Goal: Book appointment/travel/reservation

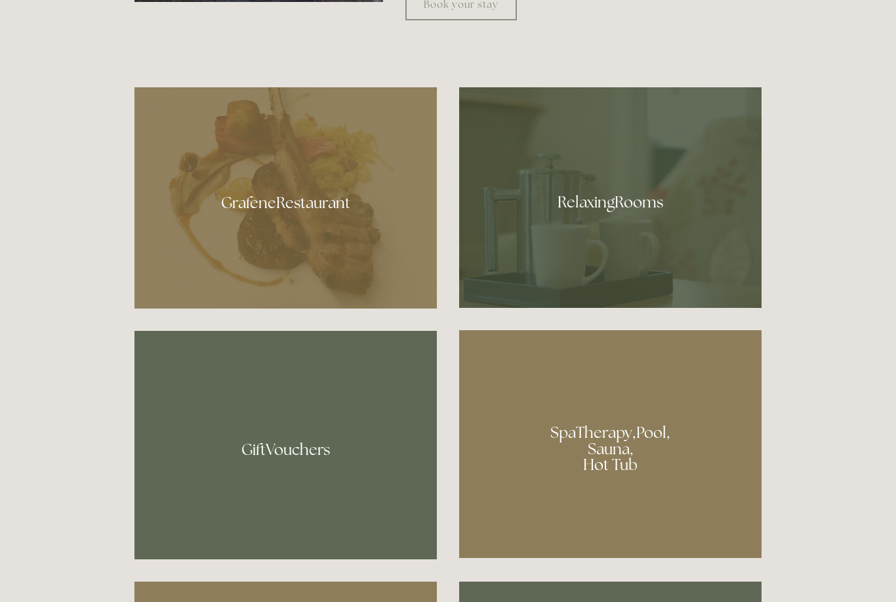
scroll to position [820, 0]
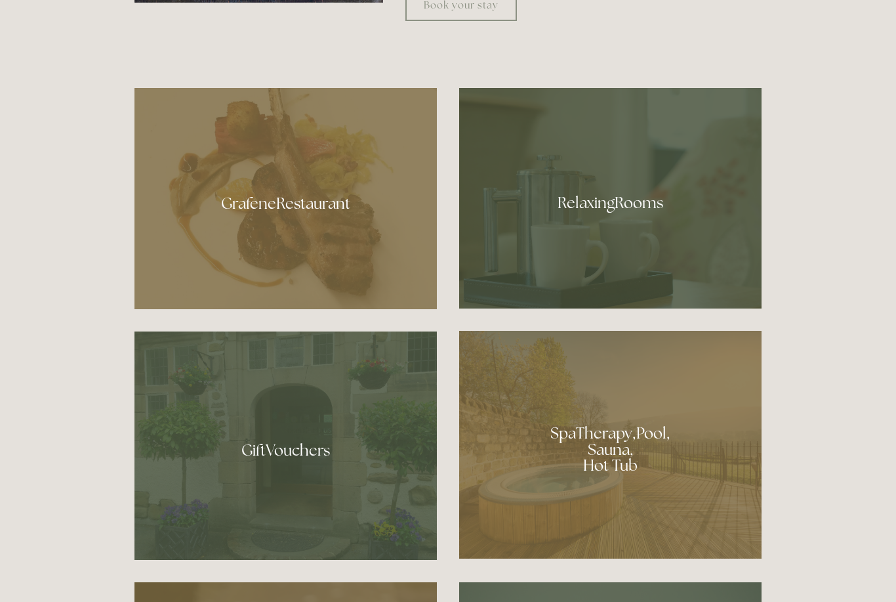
click at [354, 239] on div at bounding box center [285, 198] width 302 height 221
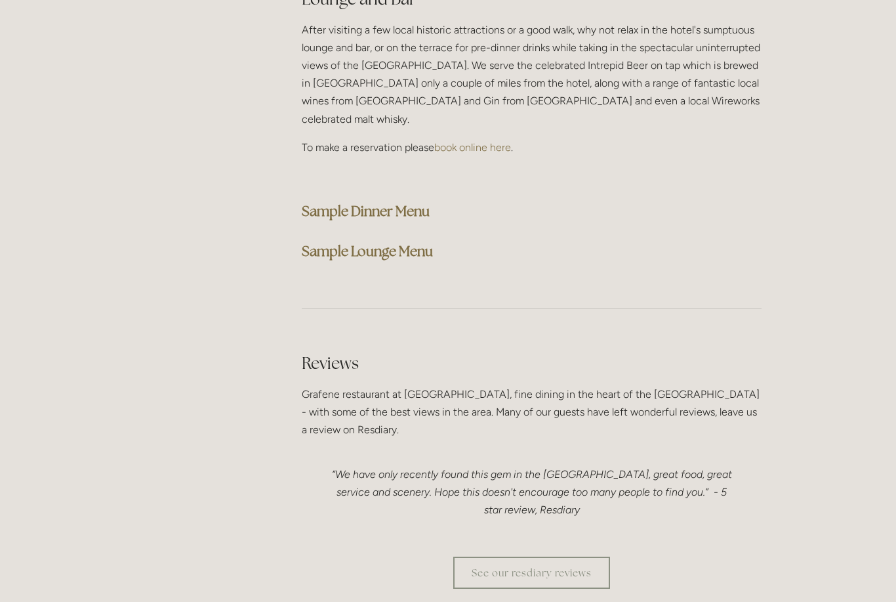
scroll to position [3366, 0]
click at [321, 203] on strong "Sample Dinner Menu" at bounding box center [366, 212] width 128 height 18
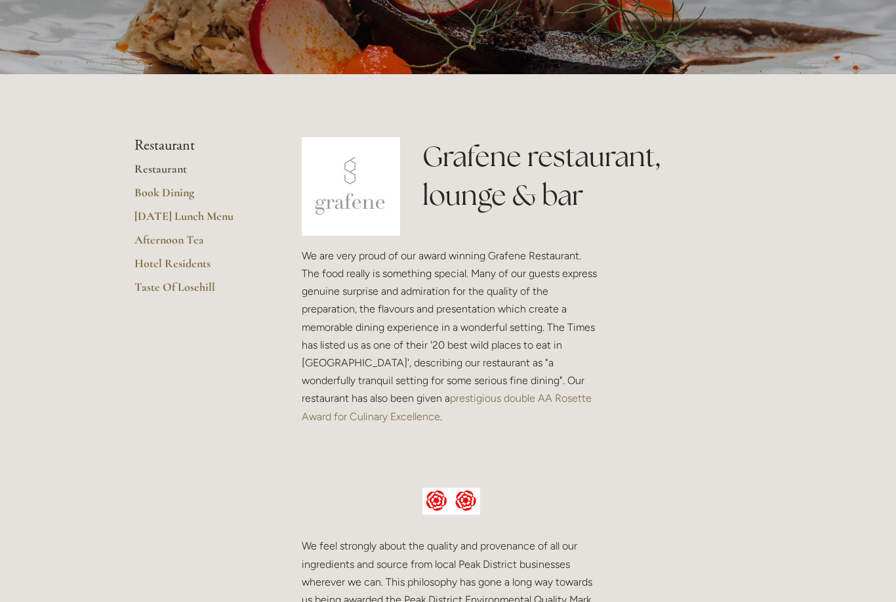
scroll to position [0, 0]
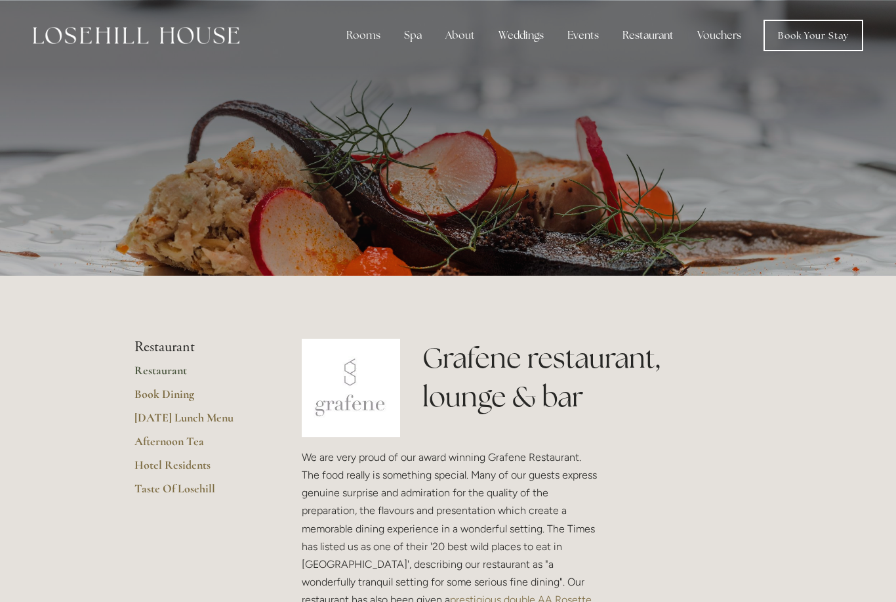
click at [403, 32] on div "Spa" at bounding box center [413, 35] width 39 height 26
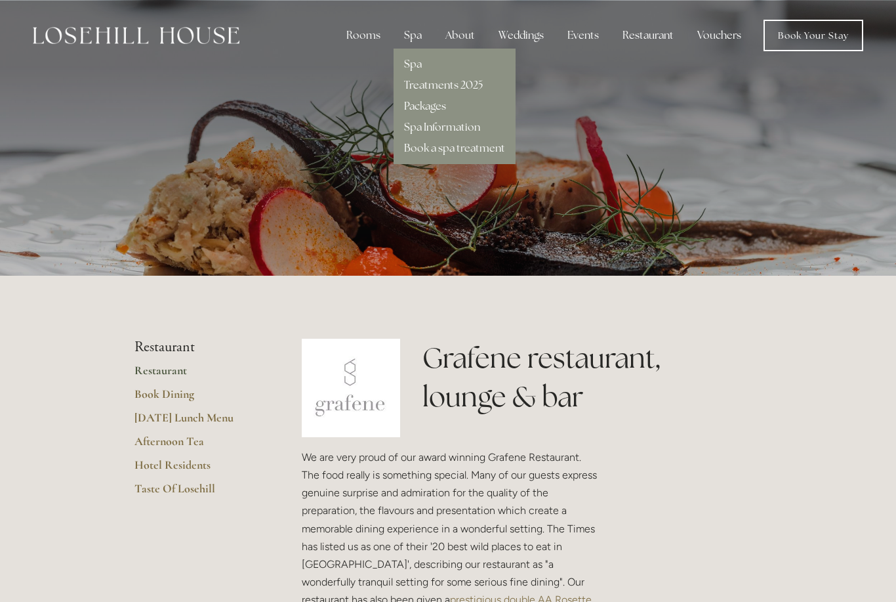
click at [468, 81] on link "Treatments 2025" at bounding box center [443, 85] width 79 height 14
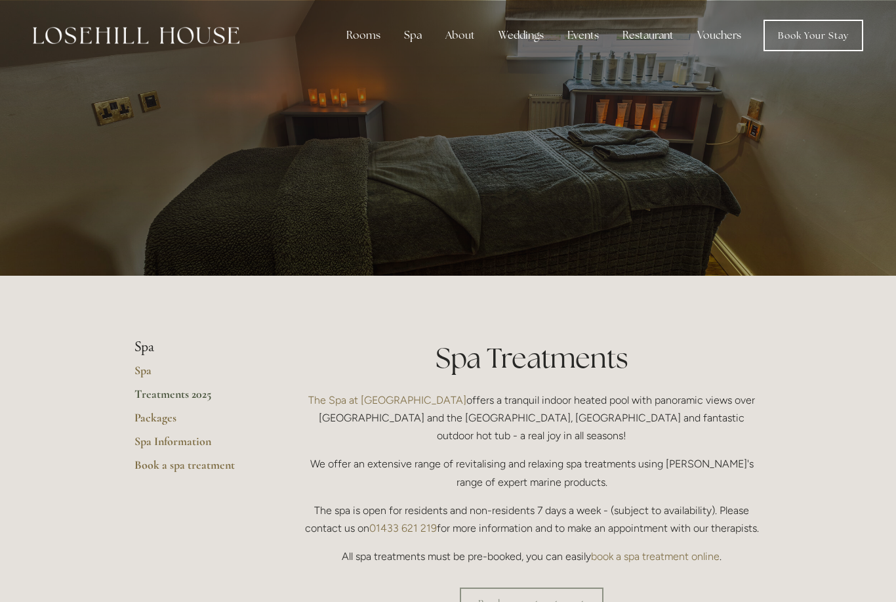
click at [422, 32] on div "Spa" at bounding box center [413, 35] width 39 height 26
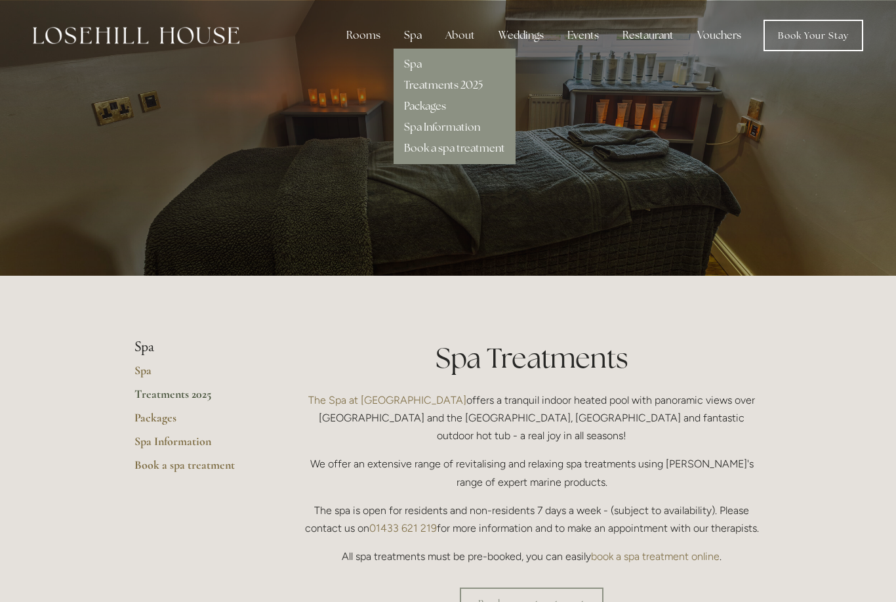
click at [434, 104] on link "Packages" at bounding box center [425, 106] width 42 height 14
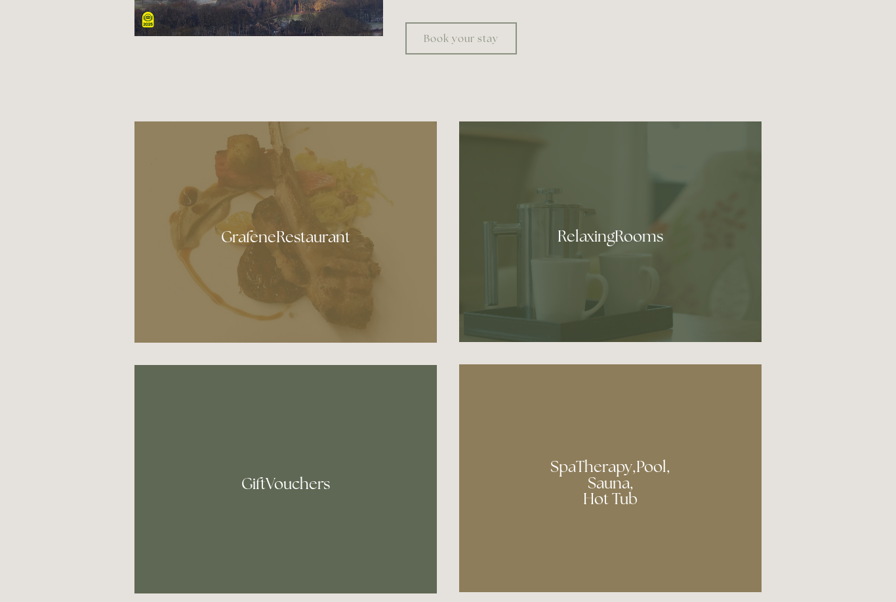
scroll to position [787, 0]
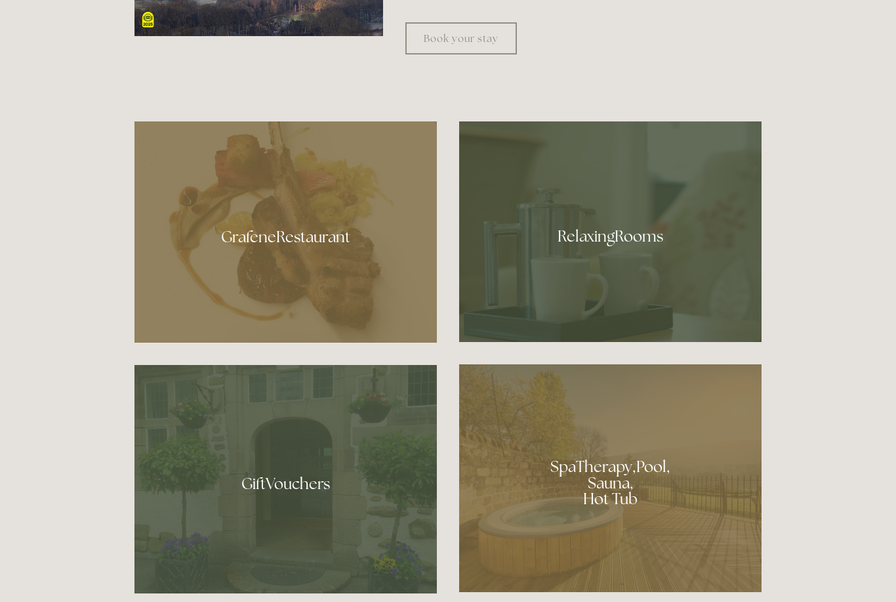
click at [485, 54] on link "Book your stay" at bounding box center [461, 38] width 112 height 32
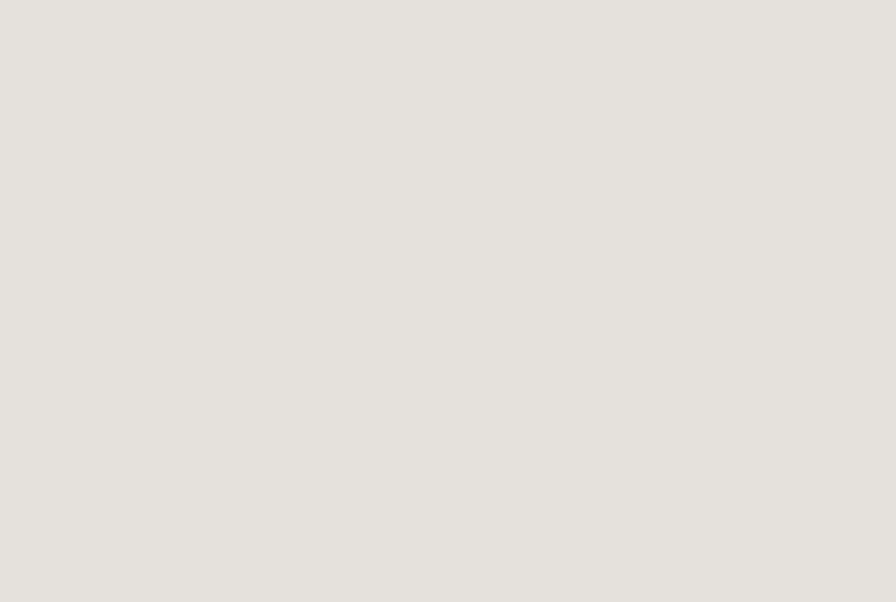
scroll to position [581, 0]
